Goal: Navigation & Orientation: Find specific page/section

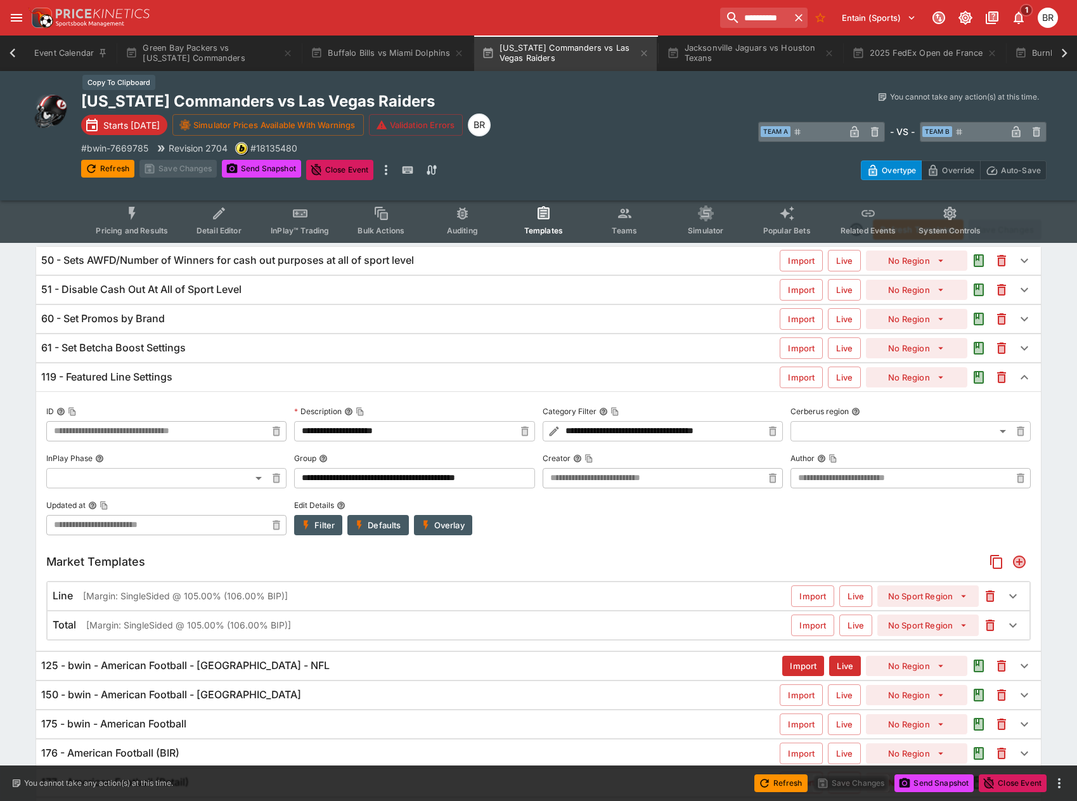
scroll to position [0, 93]
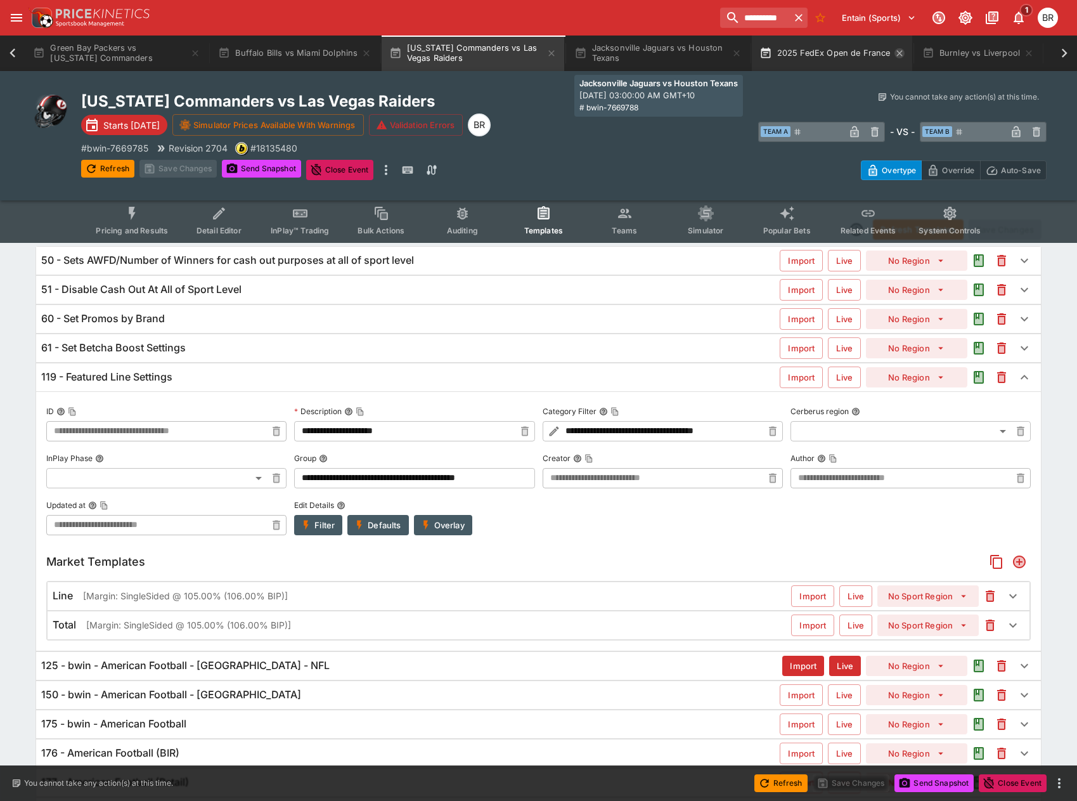
click at [741, 53] on icon "button" at bounding box center [737, 53] width 10 height 10
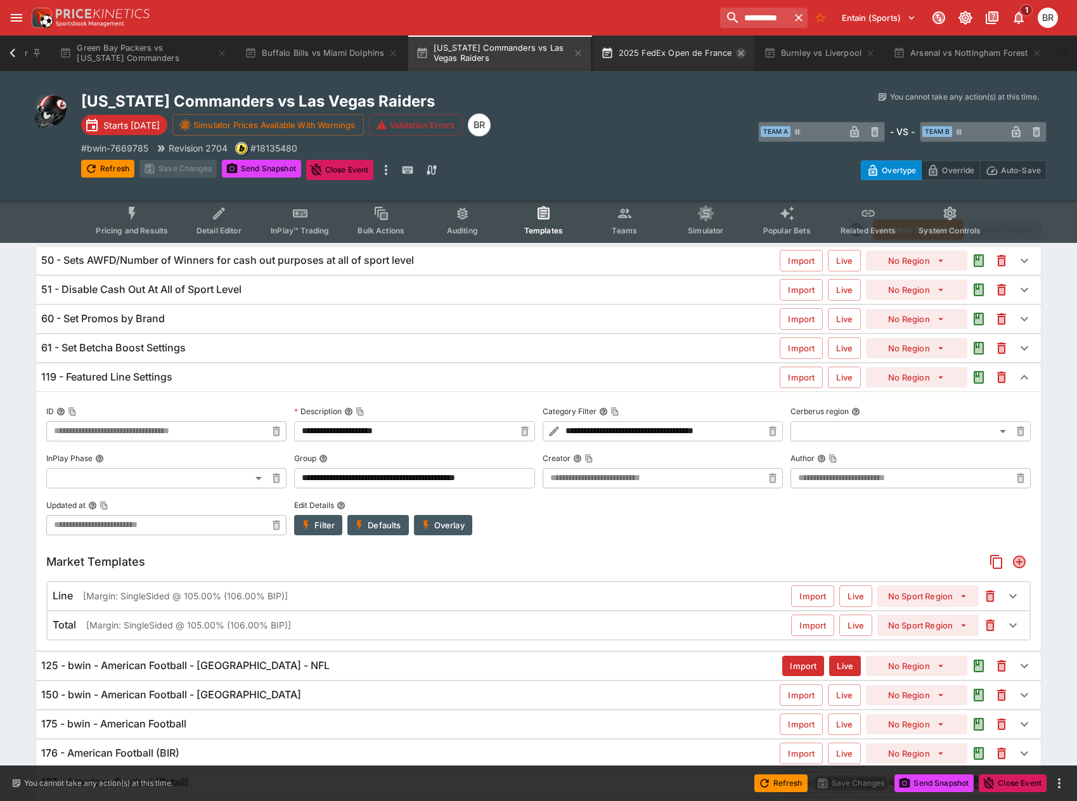
scroll to position [0, 63]
click at [741, 53] on icon "button" at bounding box center [744, 53] width 10 height 10
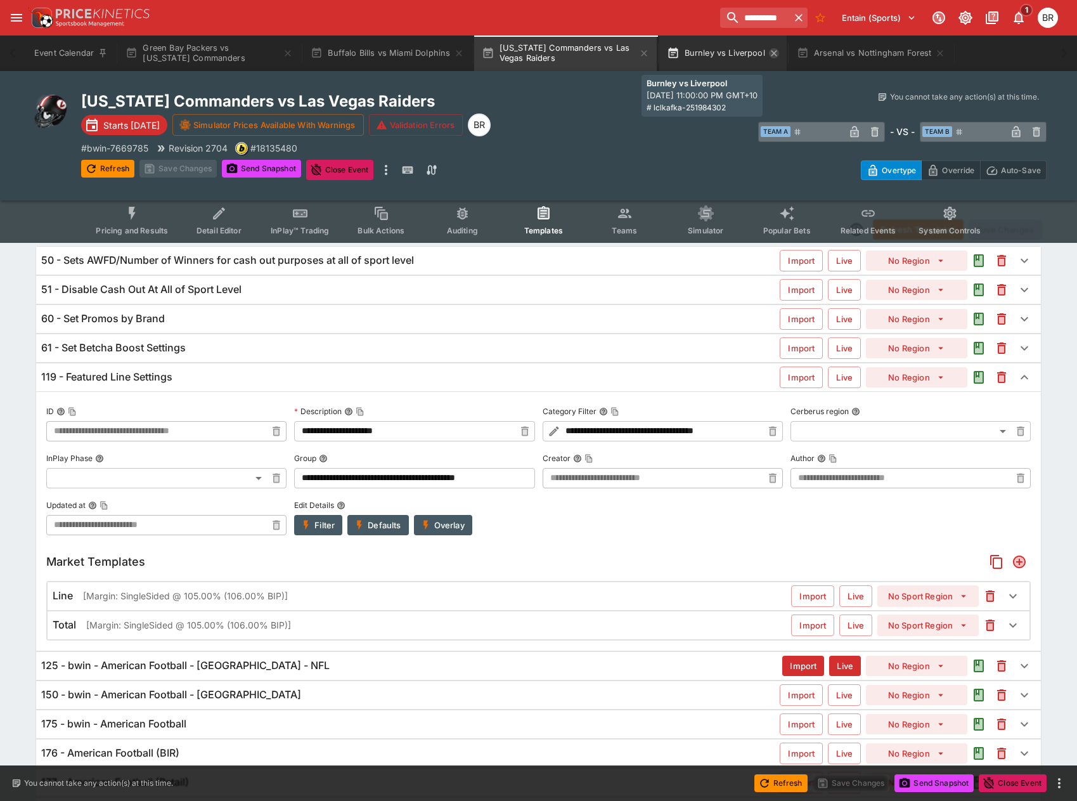
click at [771, 50] on icon "button" at bounding box center [774, 53] width 10 height 10
click at [812, 55] on icon "button" at bounding box center [811, 53] width 10 height 10
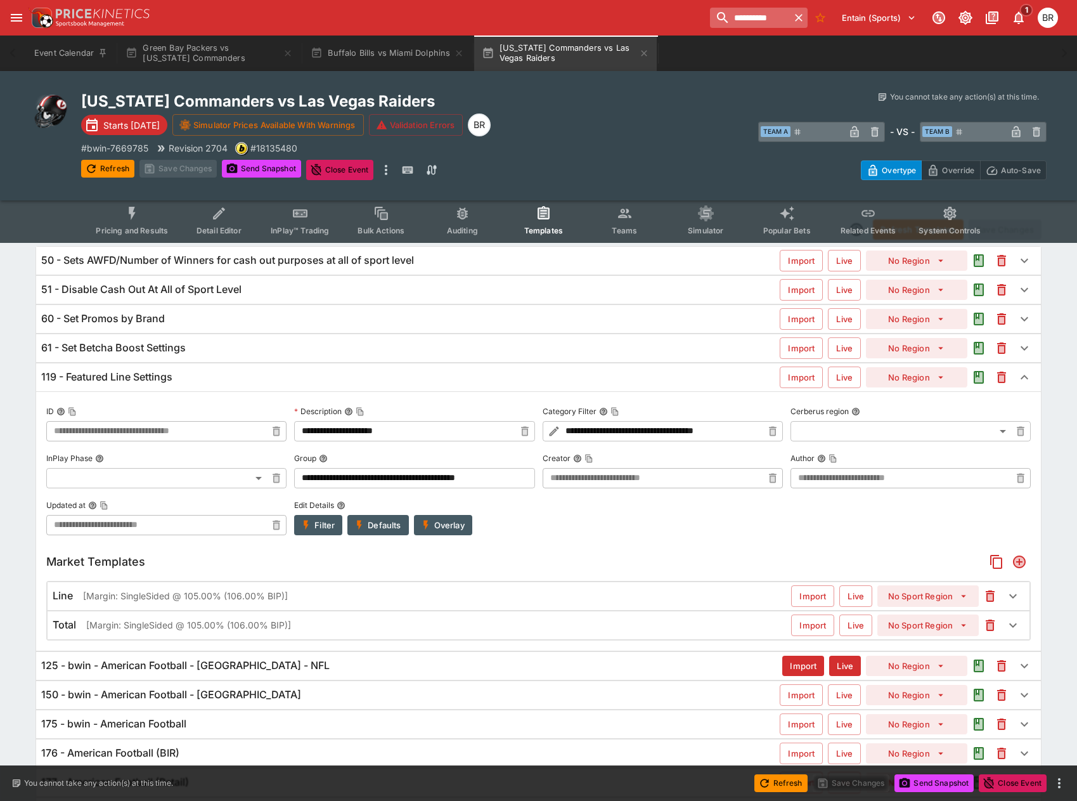
click at [748, 17] on input "**********" at bounding box center [750, 18] width 80 height 20
